Goal: Information Seeking & Learning: Learn about a topic

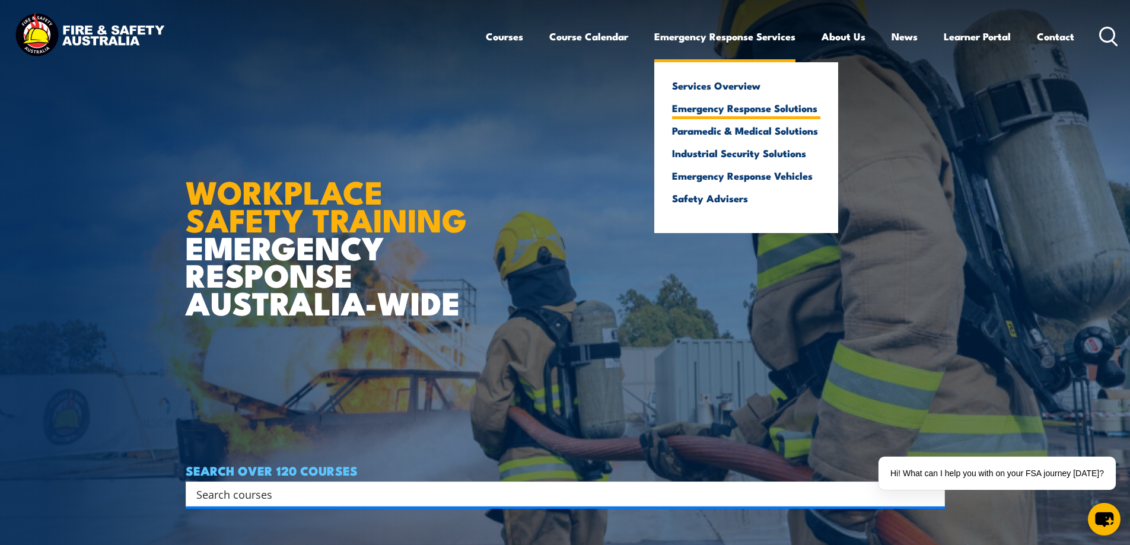
click at [766, 108] on link "Emergency Response Solutions" at bounding box center [746, 108] width 148 height 11
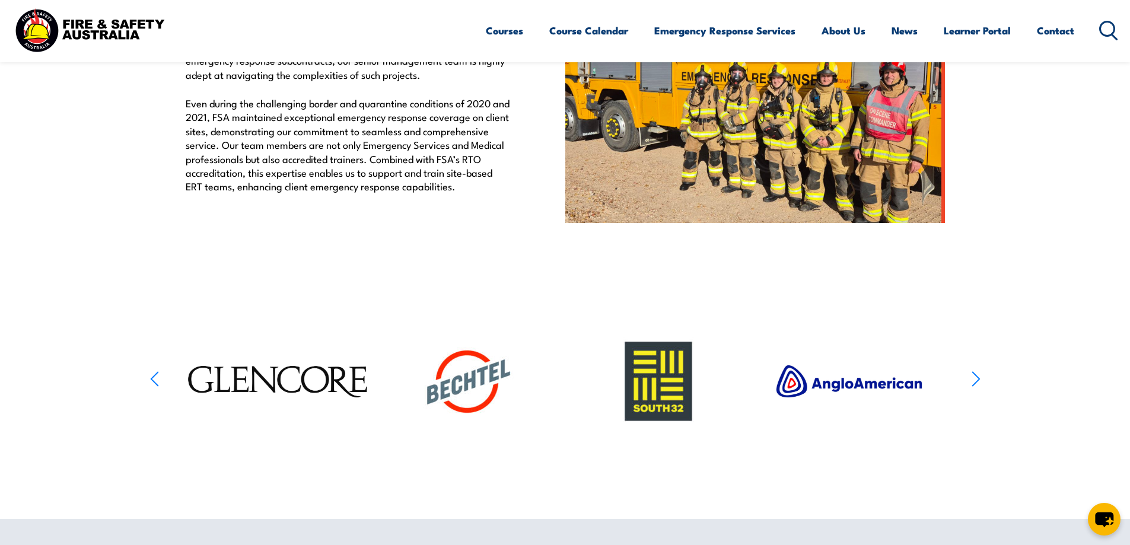
scroll to position [297, 0]
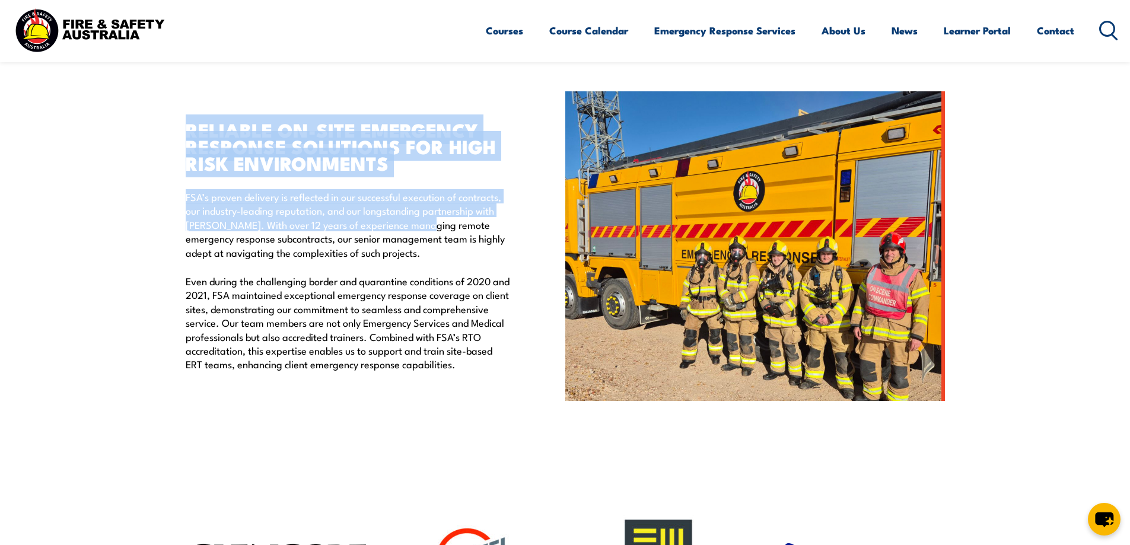
drag, startPoint x: 185, startPoint y: 126, endPoint x: 426, endPoint y: 225, distance: 260.6
click at [426, 225] on div "RELIABLE ON-SITE EMERGENCY RESPONSE SOLUTIONS FOR HIGH RISK ENVIRONMENTS FSA’s …" at bounding box center [348, 246] width 325 height 250
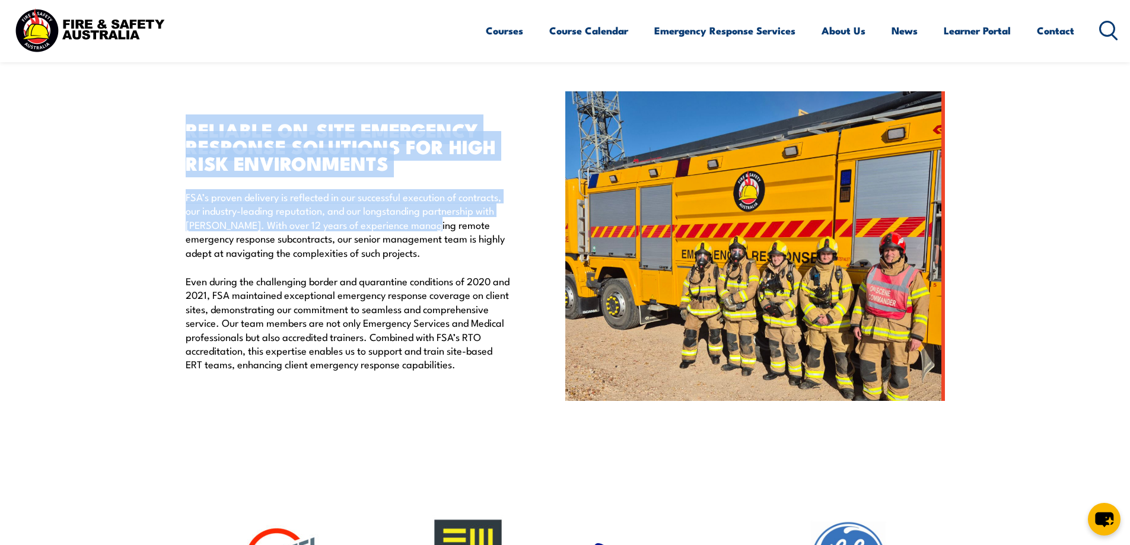
click at [426, 225] on p "FSA’s proven delivery is reflected in our successful execution of contracts, ou…" at bounding box center [348, 224] width 325 height 69
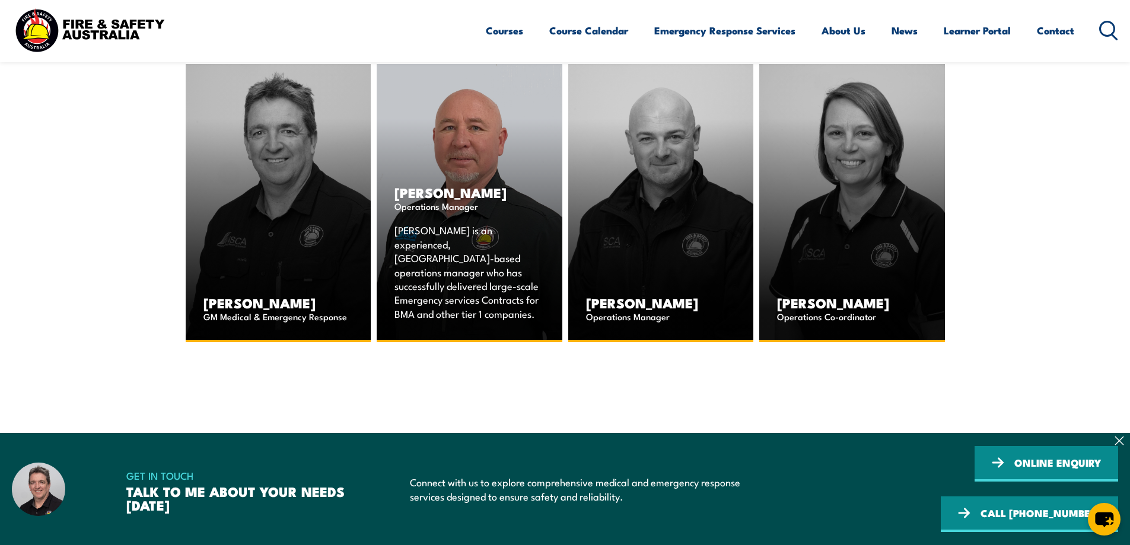
scroll to position [1839, 0]
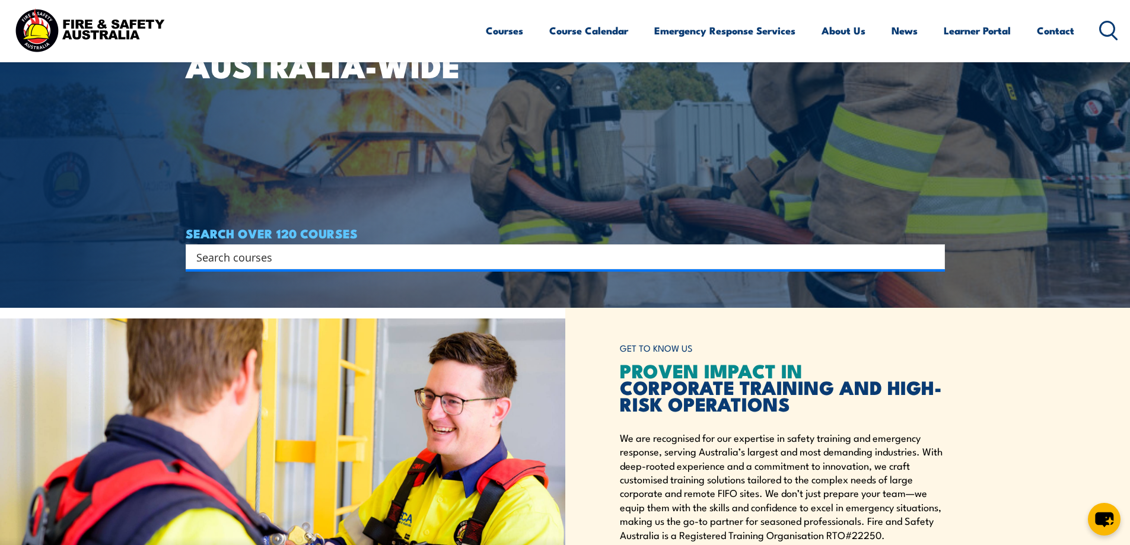
scroll to position [474, 0]
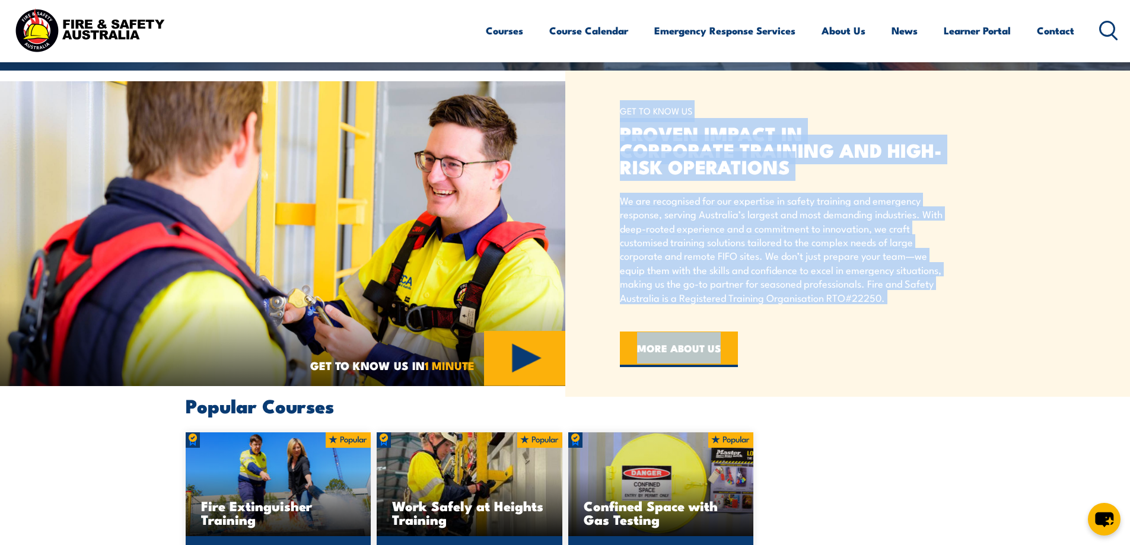
drag, startPoint x: 607, startPoint y: 111, endPoint x: 920, endPoint y: 318, distance: 375.4
click at [920, 318] on div "GET TO KNOW US PROVEN IMPACT IN CORPORATE TRAINING AND HIGH-RISK OPERATIONS We …" at bounding box center [847, 234] width 565 height 326
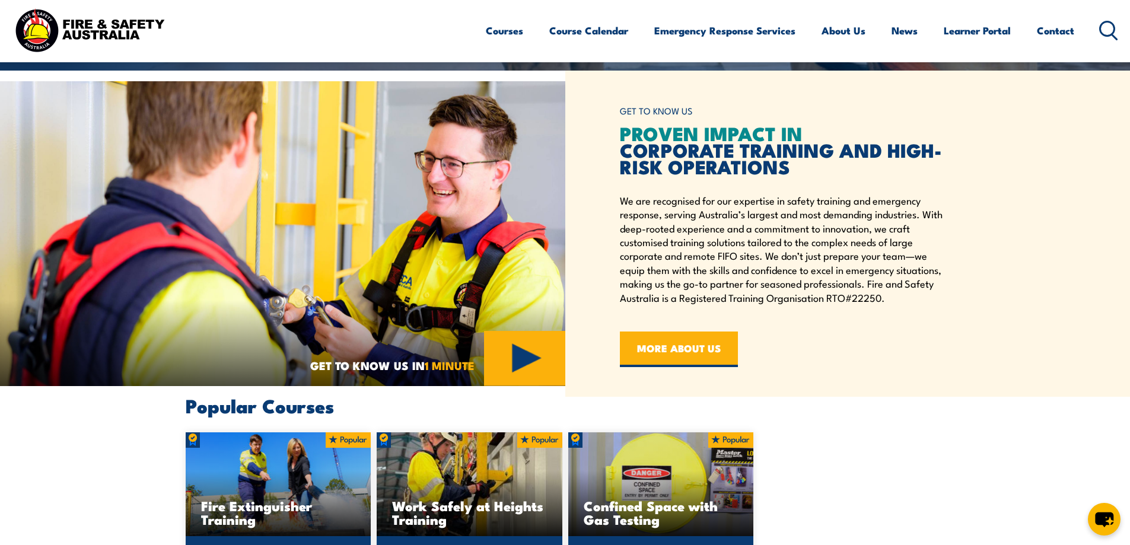
click at [920, 318] on div "GET TO KNOW US PROVEN IMPACT IN CORPORATE TRAINING AND HIGH-RISK OPERATIONS We …" at bounding box center [788, 233] width 337 height 267
